Goal: Find specific page/section: Find specific page/section

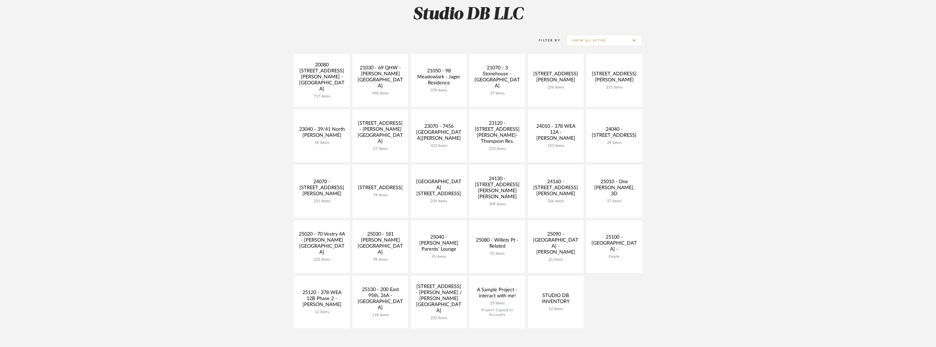
scroll to position [82, 0]
click at [449, 177] on link at bounding box center [439, 190] width 56 height 53
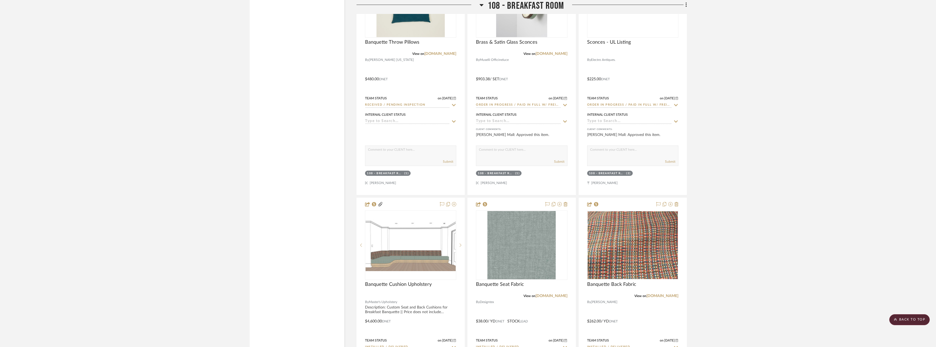
scroll to position [5027, 0]
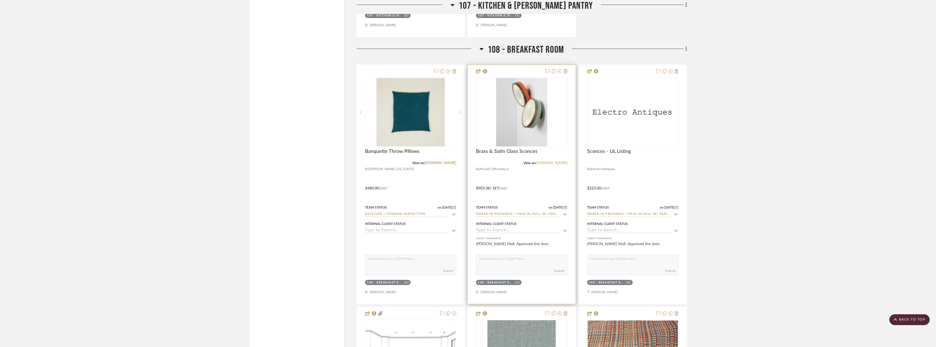
click at [543, 163] on link "[DOMAIN_NAME]" at bounding box center [551, 163] width 32 height 4
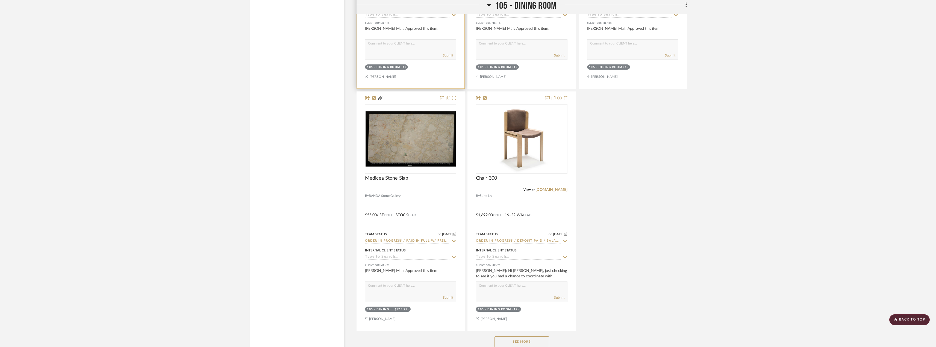
scroll to position [4317, 0]
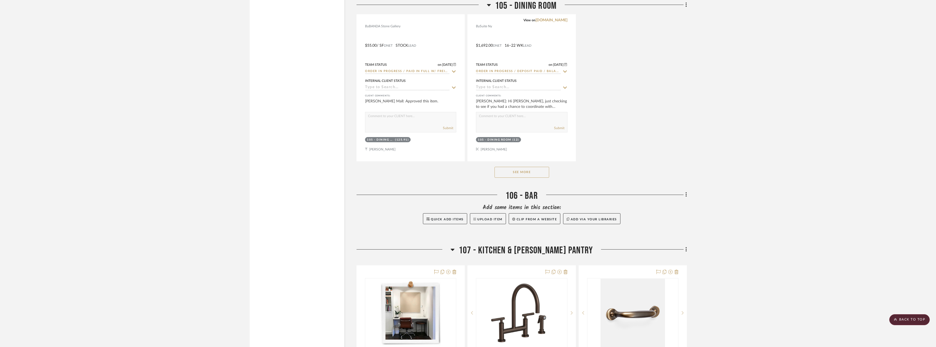
click at [546, 174] on button "See More" at bounding box center [521, 172] width 55 height 11
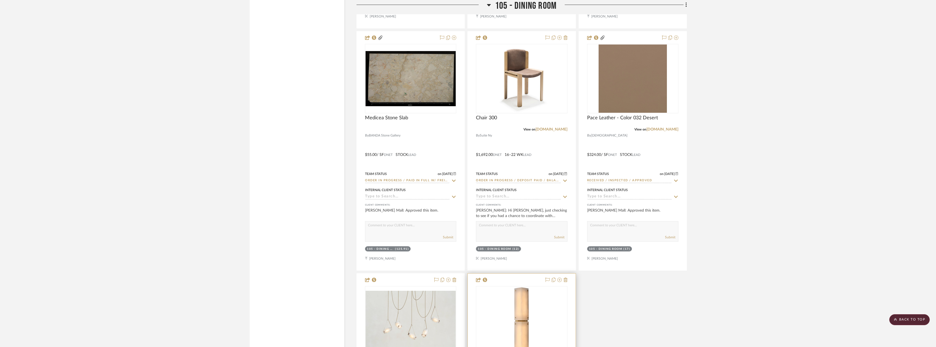
scroll to position [4043, 0]
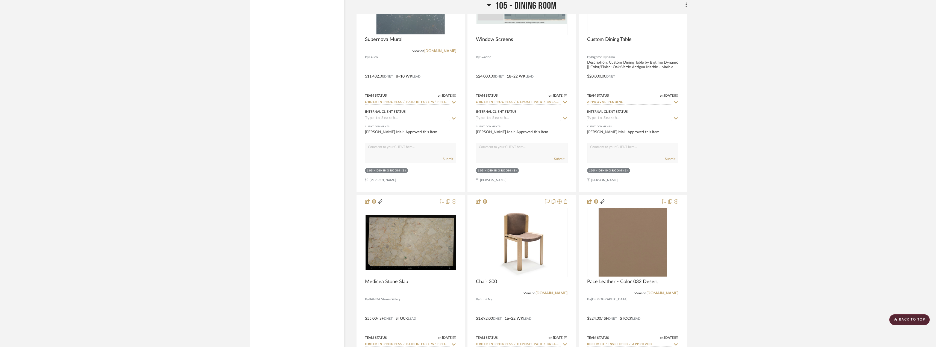
drag, startPoint x: 554, startPoint y: 160, endPoint x: 723, endPoint y: 136, distance: 171.6
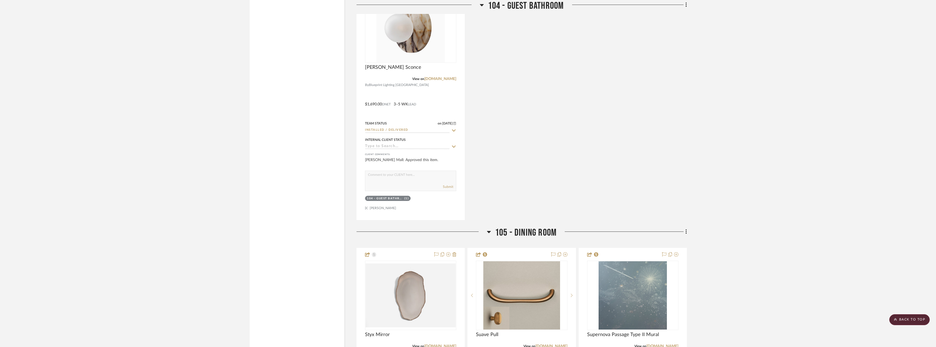
scroll to position [3661, 0]
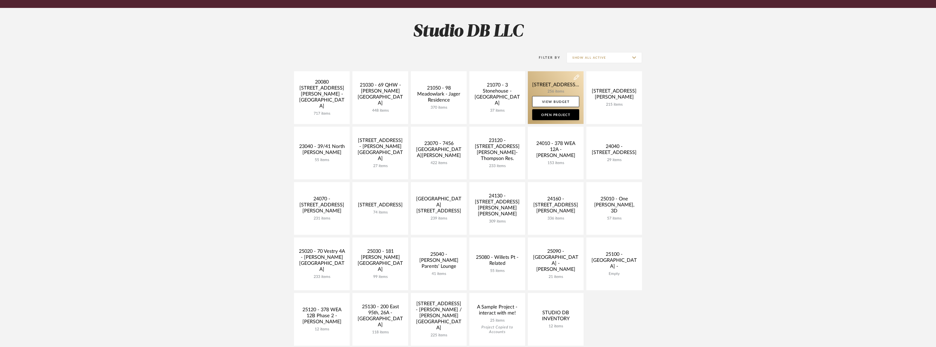
scroll to position [82, 0]
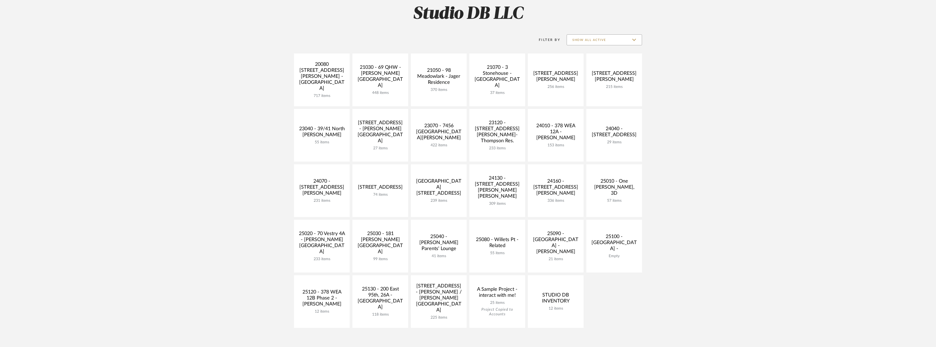
click at [597, 39] on input "Show All Active" at bounding box center [604, 39] width 75 height 11
click at [587, 80] on span "Archived" at bounding box center [605, 80] width 65 height 5
type input "Archived"
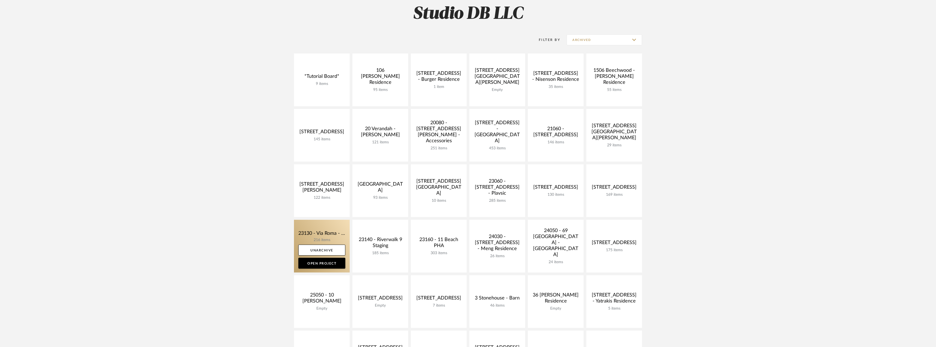
click at [329, 235] on link at bounding box center [322, 246] width 56 height 53
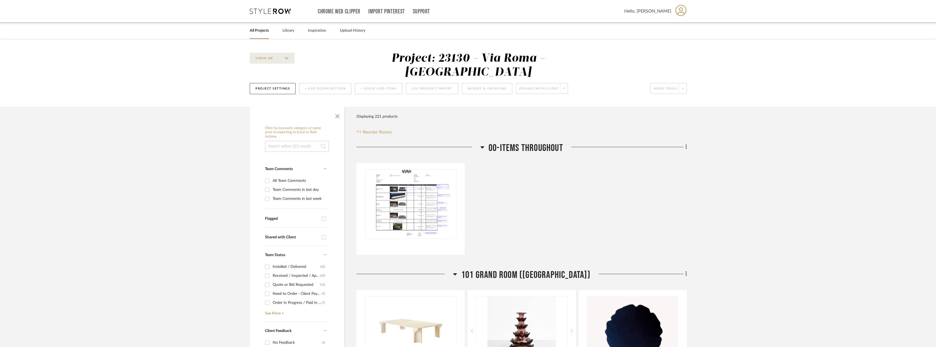
click at [285, 141] on input at bounding box center [297, 146] width 64 height 11
type input "sconce"
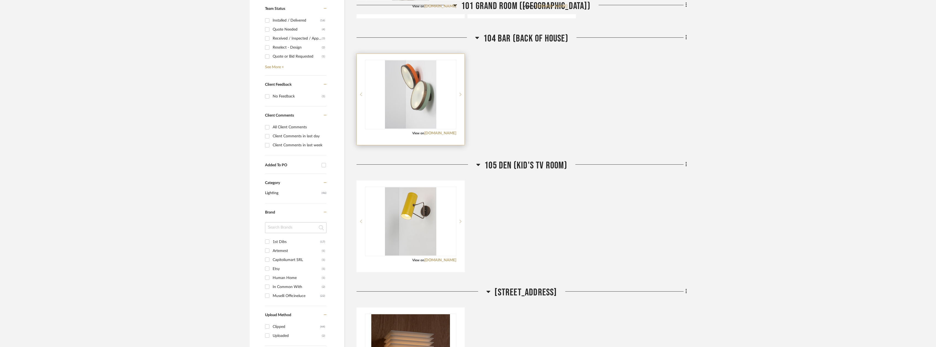
scroll to position [246, 0]
click at [429, 85] on div at bounding box center [410, 94] width 91 height 69
click at [428, 94] on img "0" at bounding box center [410, 95] width 51 height 68
click at [382, 89] on div "0" at bounding box center [410, 95] width 91 height 69
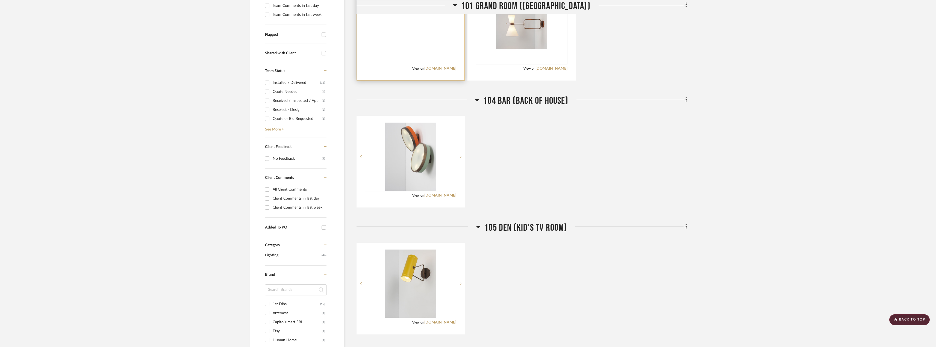
scroll to position [137, 0]
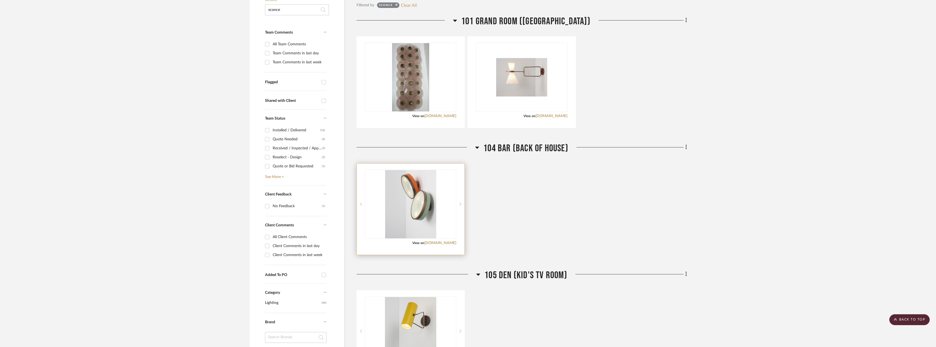
click at [444, 241] on div "View on [DOMAIN_NAME]" at bounding box center [410, 243] width 91 height 5
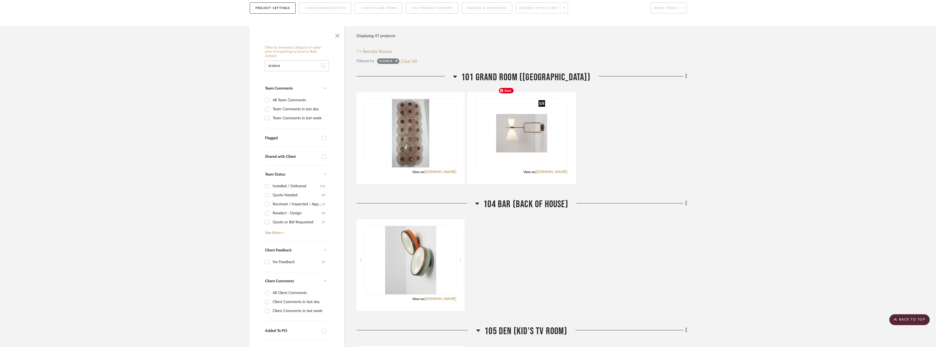
scroll to position [164, 0]
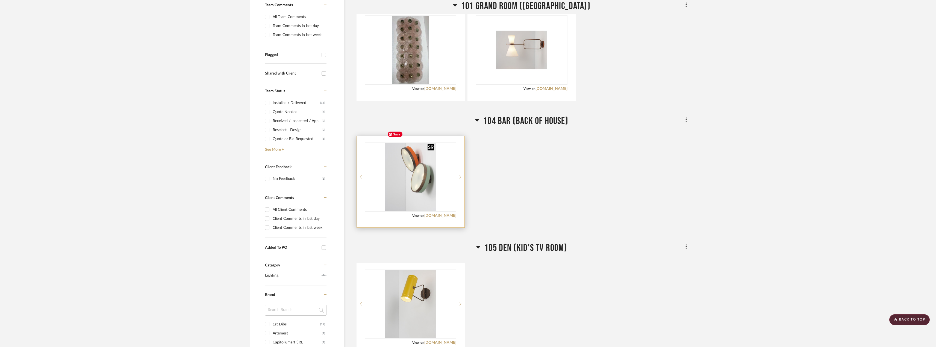
click at [432, 163] on img "0" at bounding box center [410, 177] width 51 height 68
